Goal: Task Accomplishment & Management: Use online tool/utility

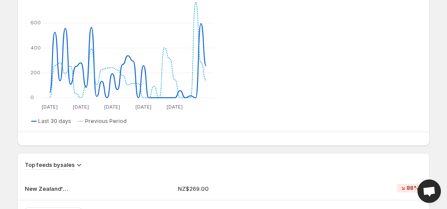
scroll to position [455, 0]
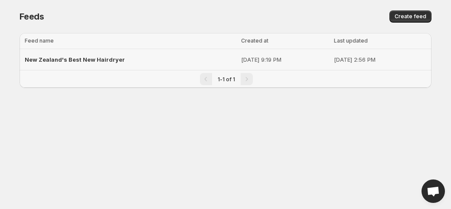
click at [77, 59] on span "New Zealand's Best New Hairdryer" at bounding box center [75, 59] width 100 height 7
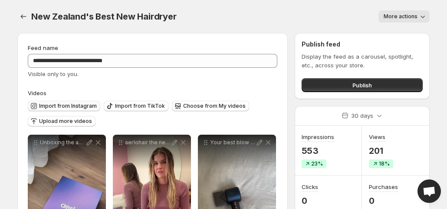
click at [58, 105] on span "Import from Instagram" at bounding box center [68, 105] width 58 height 7
